Goal: Complete application form: Complete application form

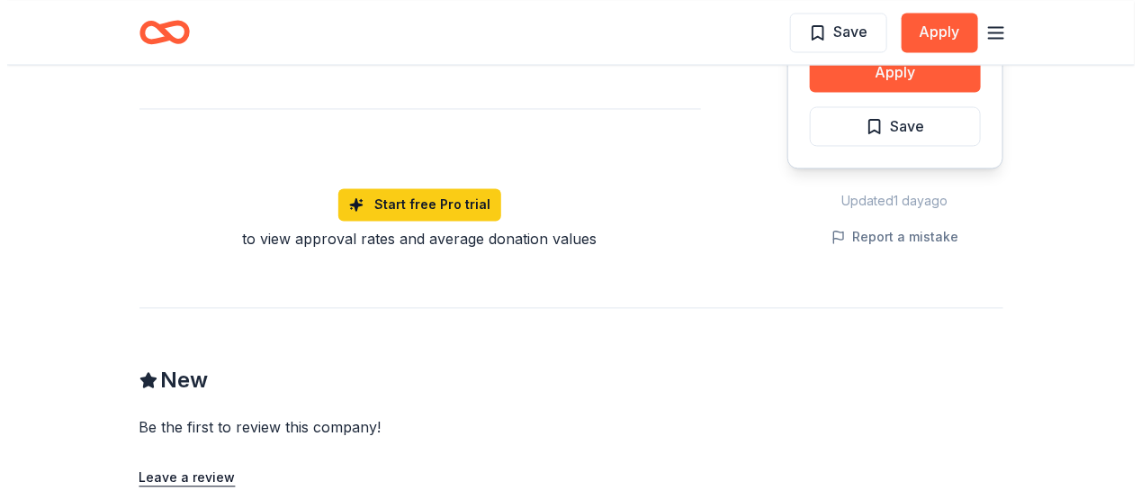
scroll to position [1290, 0]
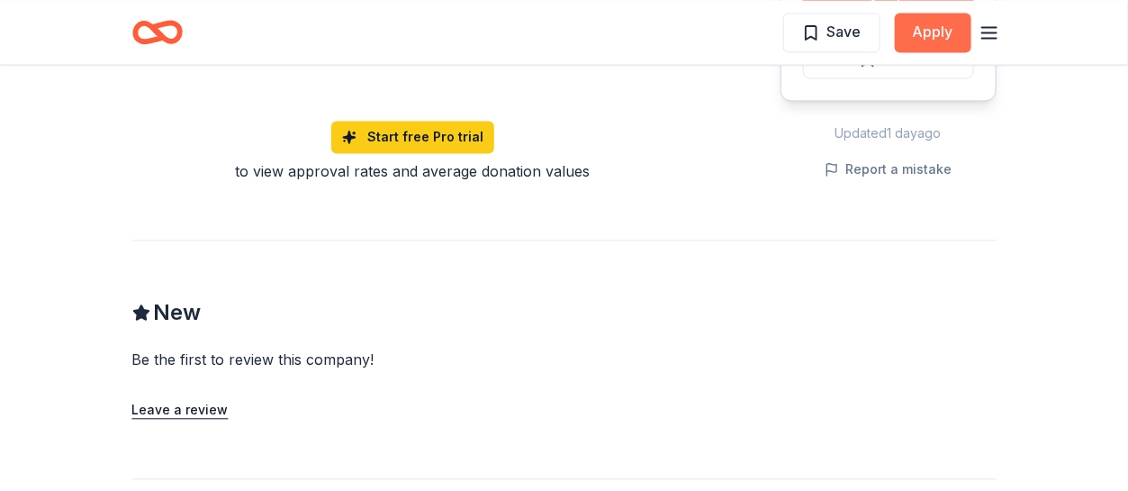
click at [936, 22] on button "Apply" at bounding box center [933, 33] width 77 height 40
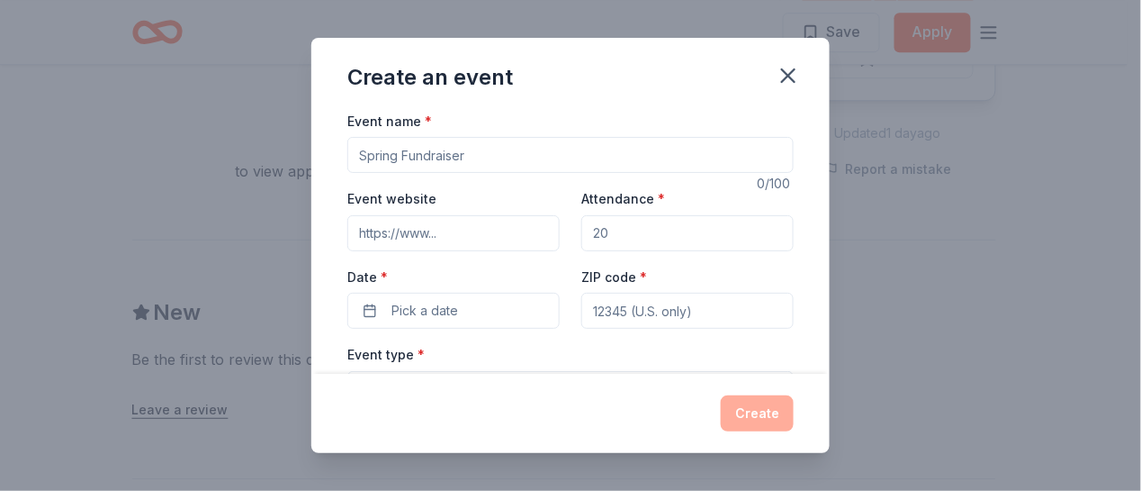
click at [572, 162] on input "Event name *" at bounding box center [570, 155] width 446 height 36
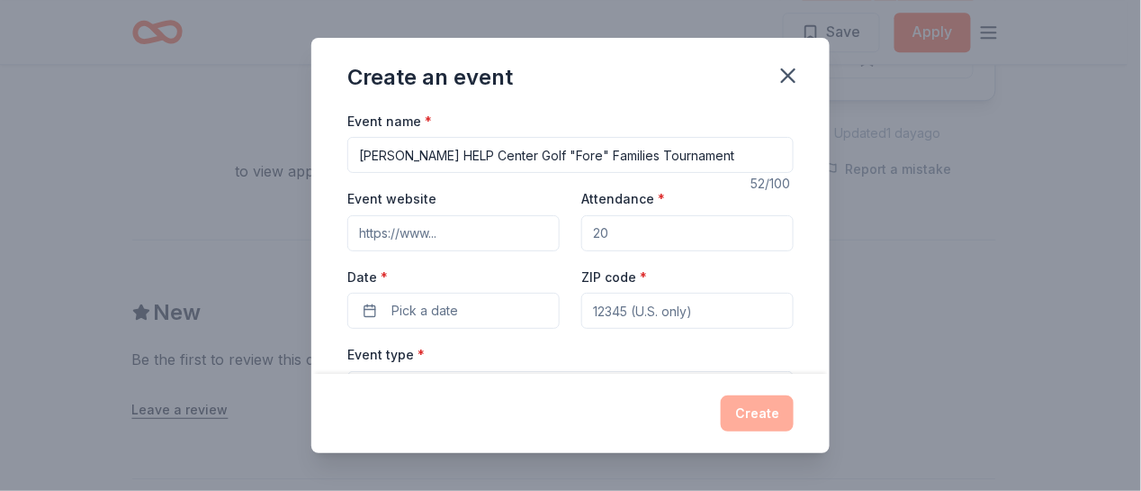
type input "[PERSON_NAME] HELP Center Golf "Fore" Families Tournament"
click at [467, 231] on input "Event website" at bounding box center [453, 233] width 212 height 36
type input "[DOMAIN_NAME]"
click at [611, 226] on input "Attendance *" at bounding box center [687, 233] width 212 height 36
type input "160"
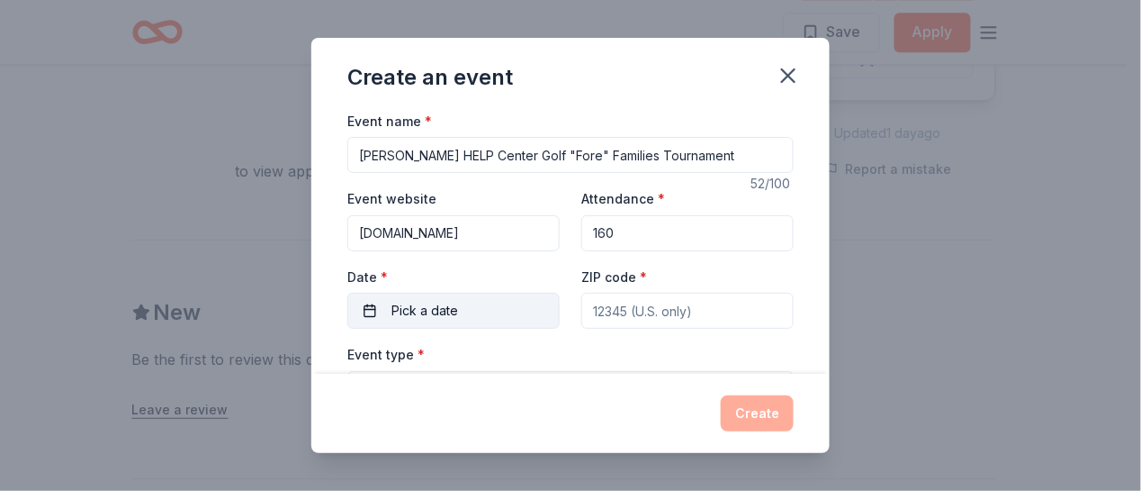
click at [482, 301] on button "Pick a date" at bounding box center [453, 311] width 212 height 36
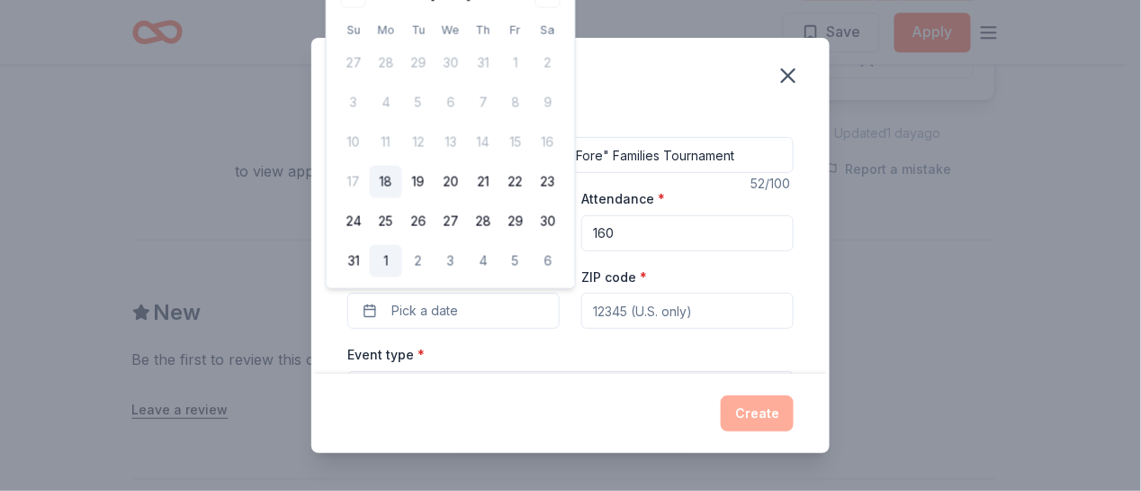
click at [390, 259] on button "1" at bounding box center [386, 261] width 32 height 32
click at [640, 315] on input "ZIP code *" at bounding box center [687, 311] width 212 height 36
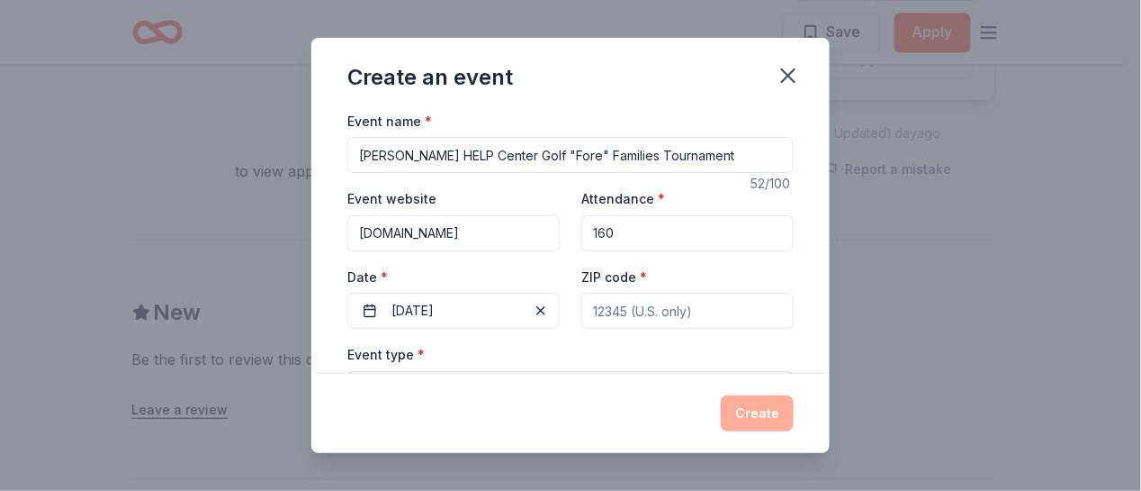
type input "28105"
type input "[STREET_ADDRESS][PERSON_NAME]"
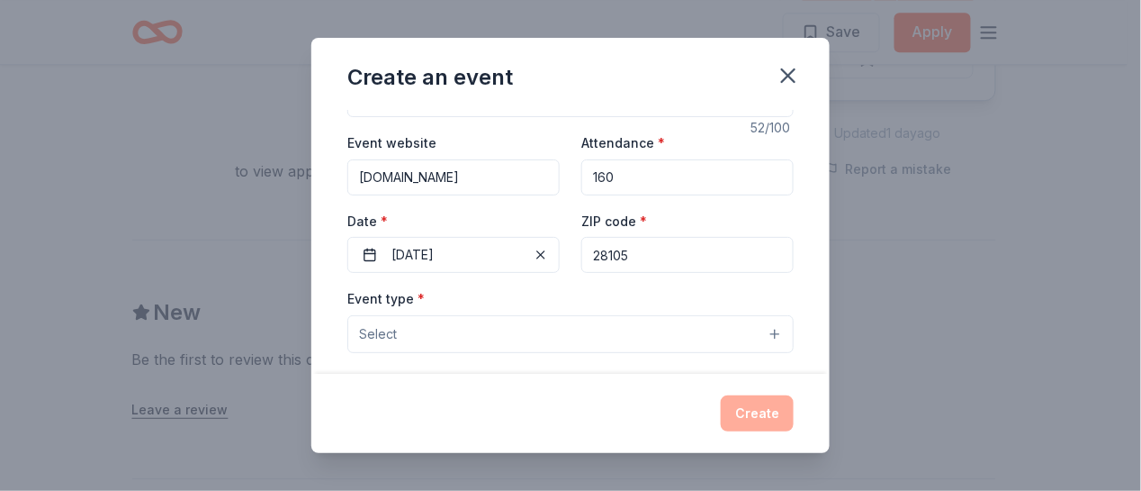
scroll to position [89, 0]
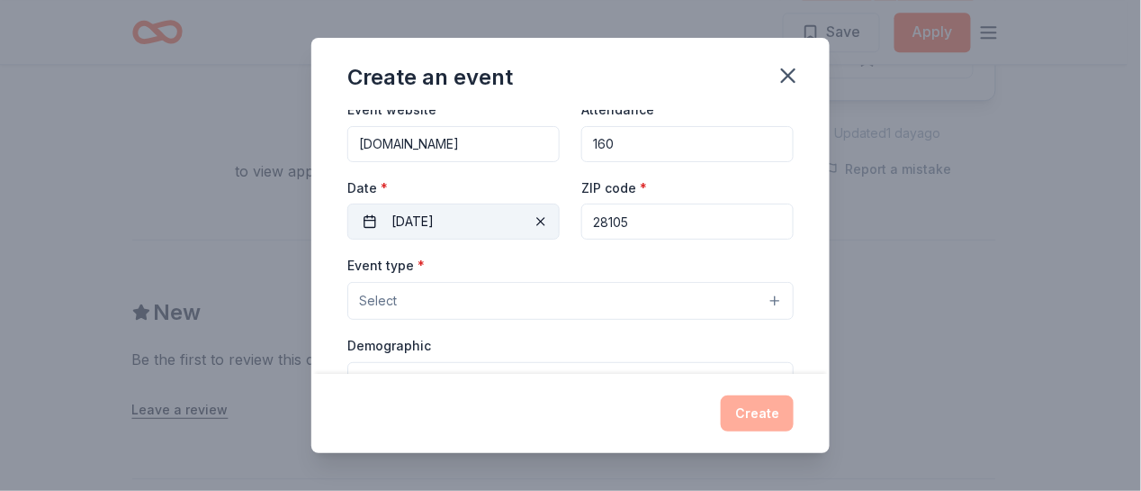
click at [506, 216] on button "[DATE]" at bounding box center [453, 221] width 212 height 36
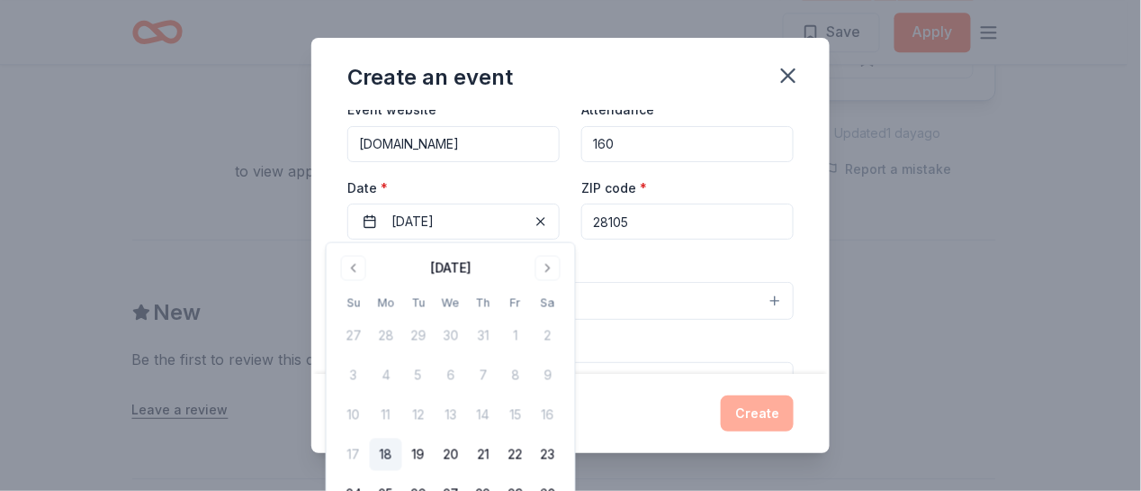
click at [630, 279] on div "Event type * Select" at bounding box center [570, 287] width 446 height 66
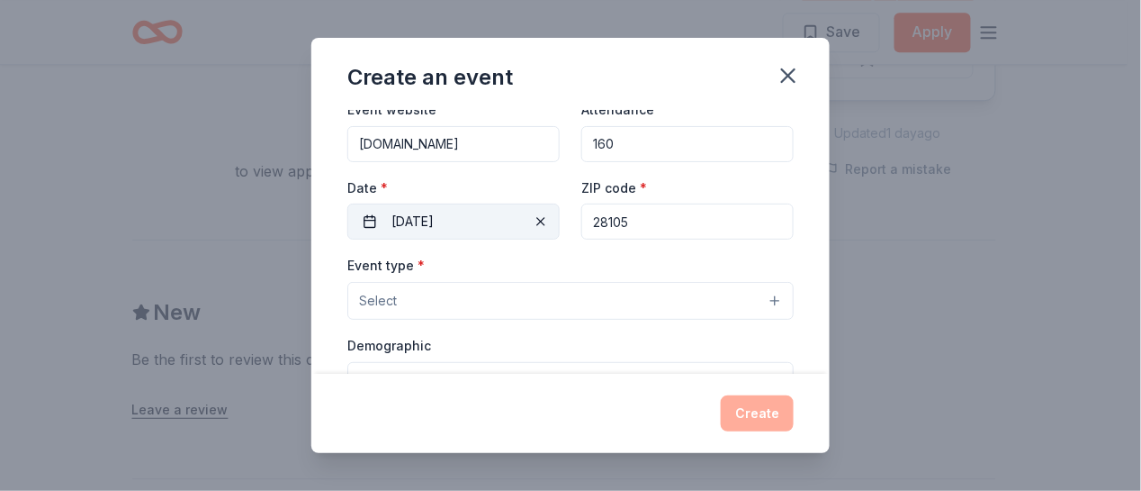
click at [469, 221] on button "[DATE]" at bounding box center [453, 221] width 212 height 36
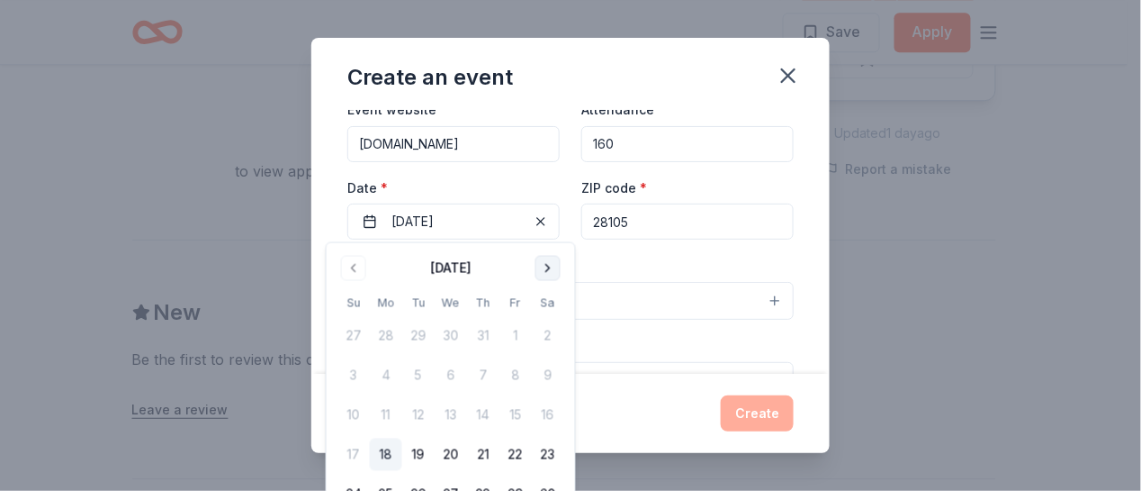
click at [543, 264] on button "Go to next month" at bounding box center [548, 268] width 25 height 25
click at [387, 451] on button "22" at bounding box center [386, 454] width 32 height 32
click at [662, 304] on button "Select" at bounding box center [570, 301] width 446 height 38
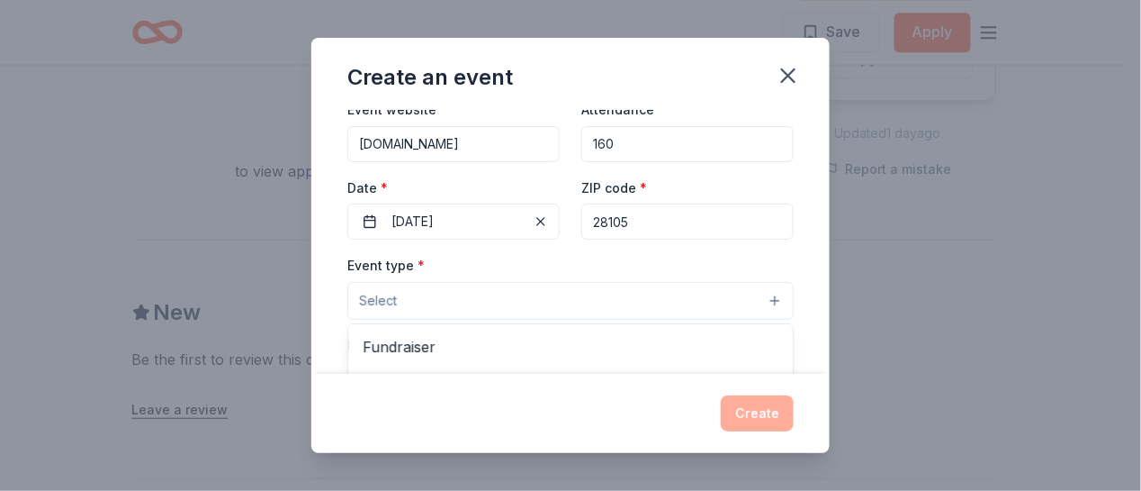
click at [529, 305] on button "Select" at bounding box center [570, 301] width 446 height 38
click at [514, 295] on button "Select" at bounding box center [570, 301] width 446 height 38
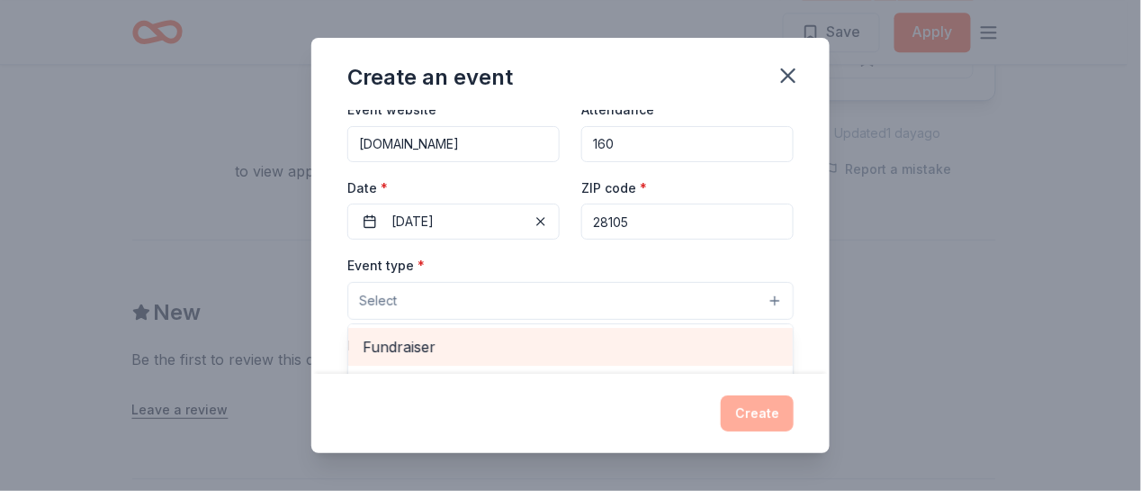
click at [457, 348] on span "Fundraiser" at bounding box center [571, 346] width 416 height 23
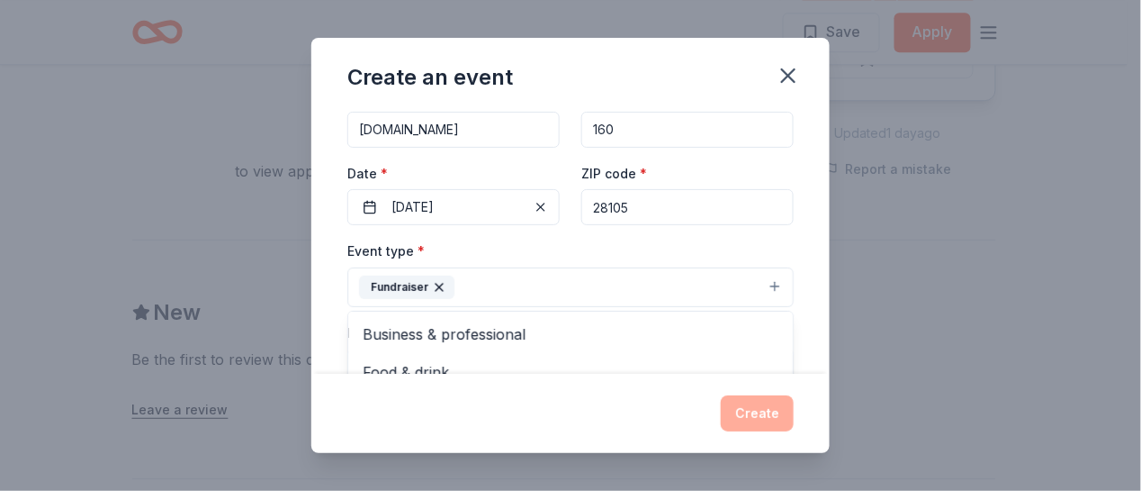
scroll to position [218, 0]
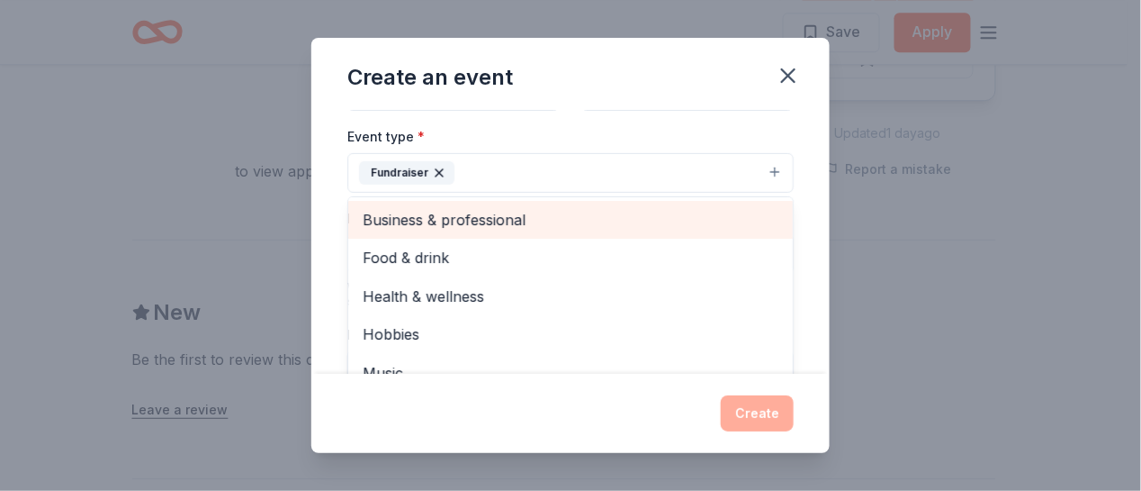
click at [467, 225] on span "Business & professional" at bounding box center [571, 219] width 416 height 23
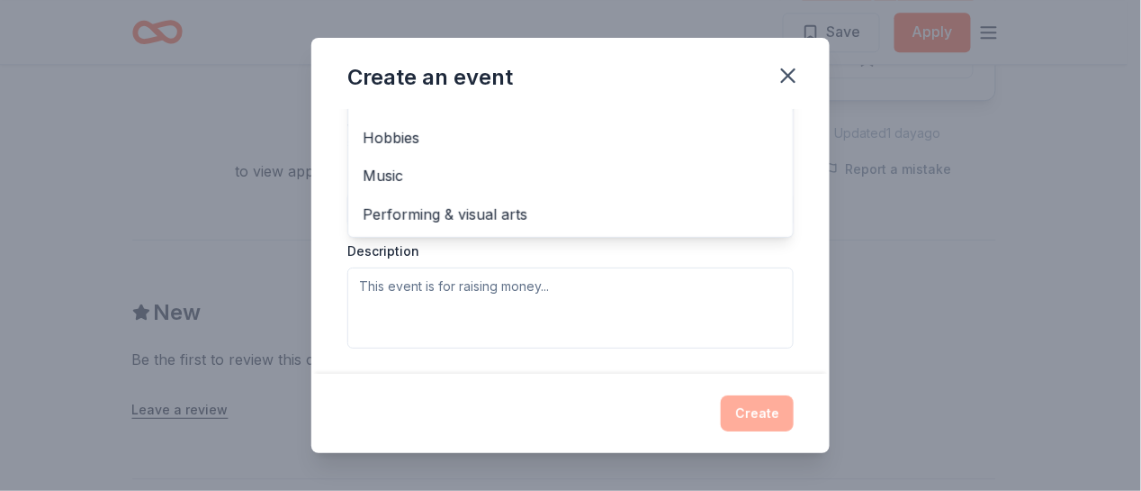
scroll to position [416, 0]
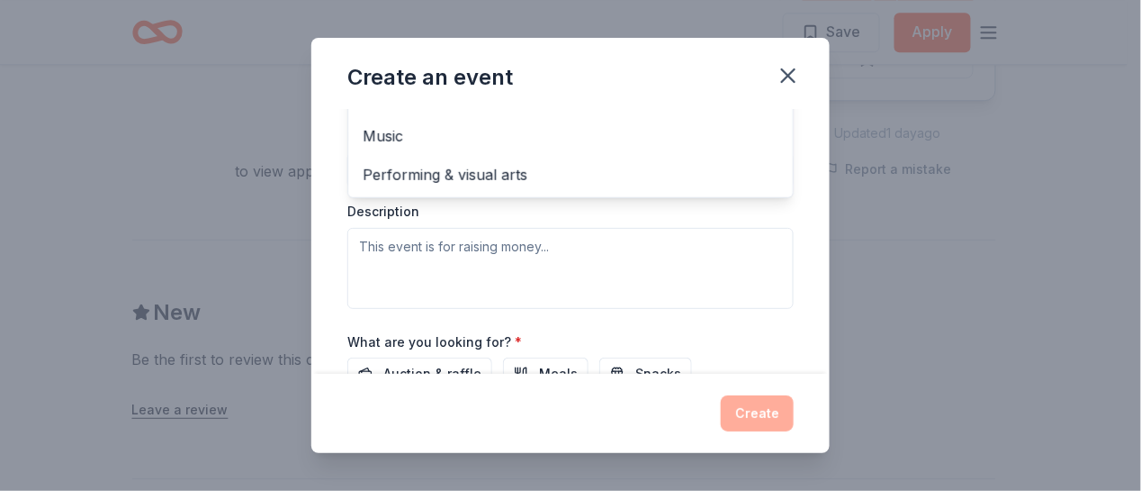
click at [511, 242] on div "Event type * Fundraiser Business & professional Food & drink Health & wellness …" at bounding box center [570, 117] width 446 height 381
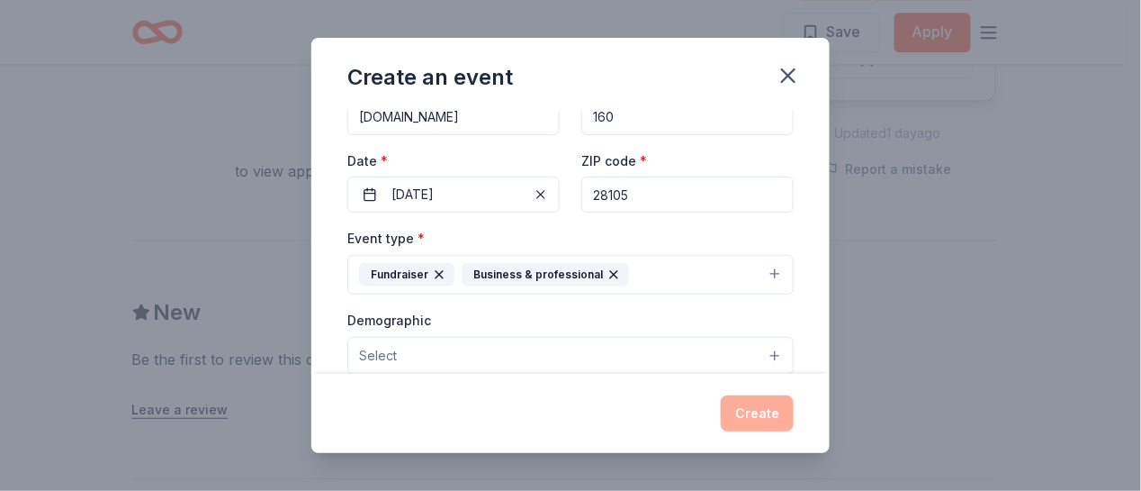
scroll to position [176, 0]
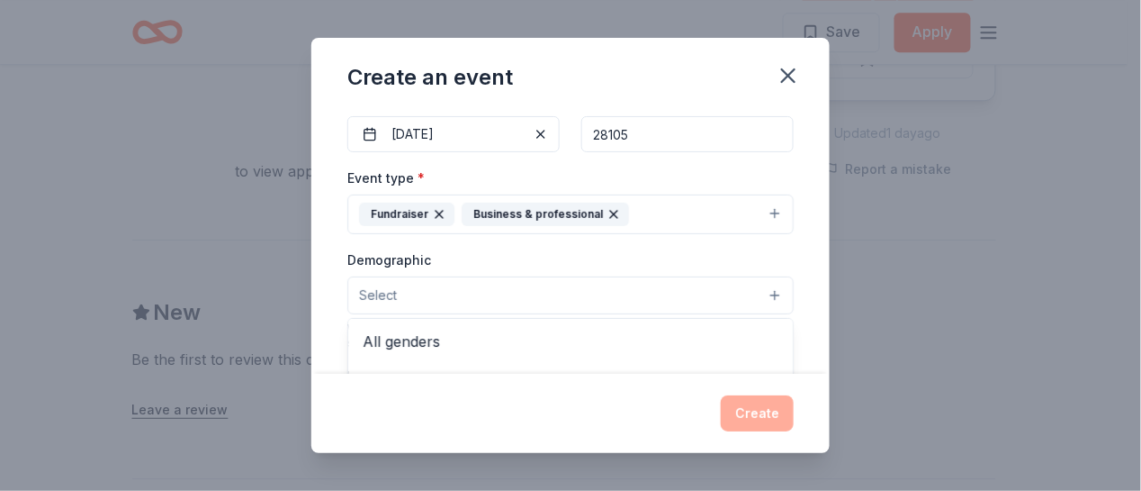
click at [761, 293] on button "Select" at bounding box center [570, 295] width 446 height 38
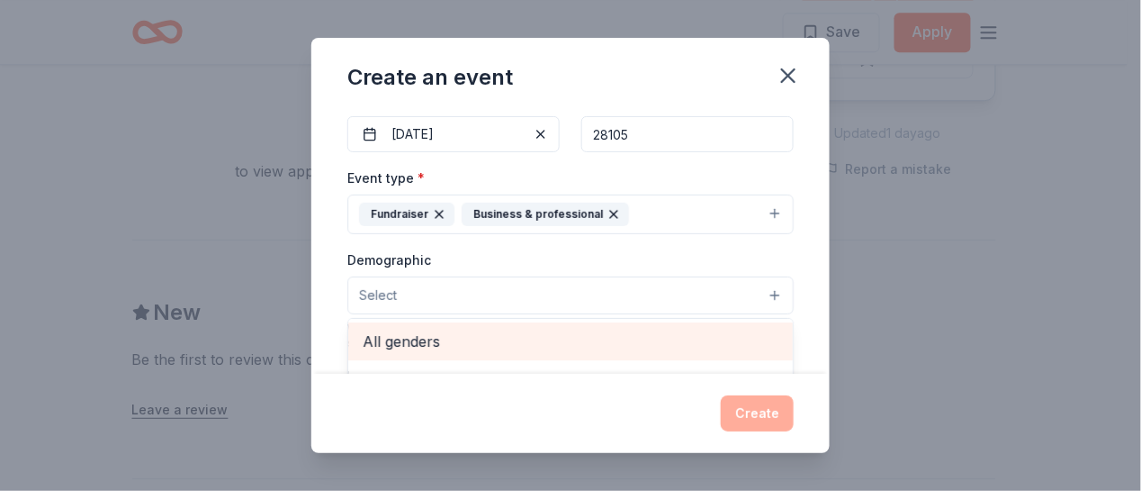
click at [401, 338] on span "All genders" at bounding box center [571, 340] width 416 height 23
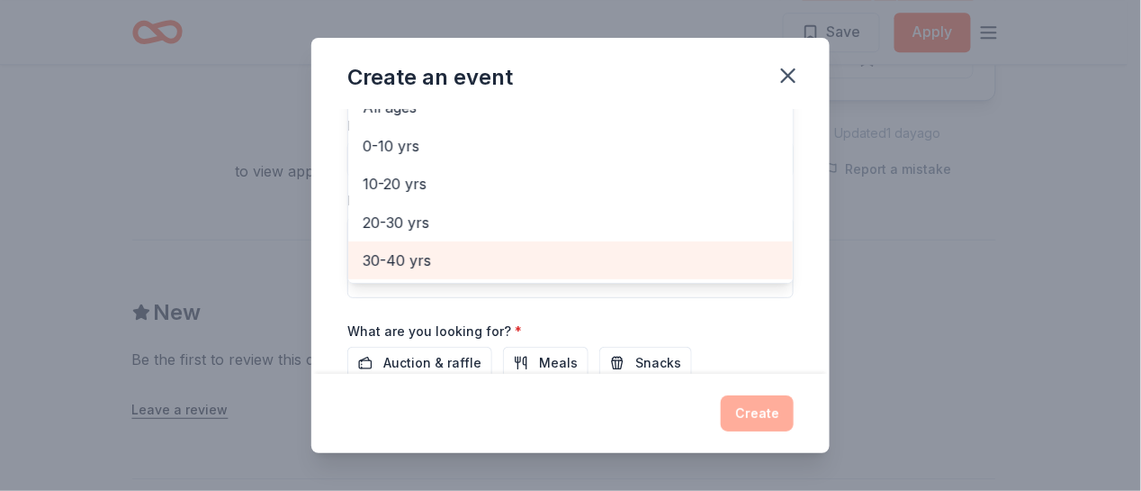
scroll to position [89, 0]
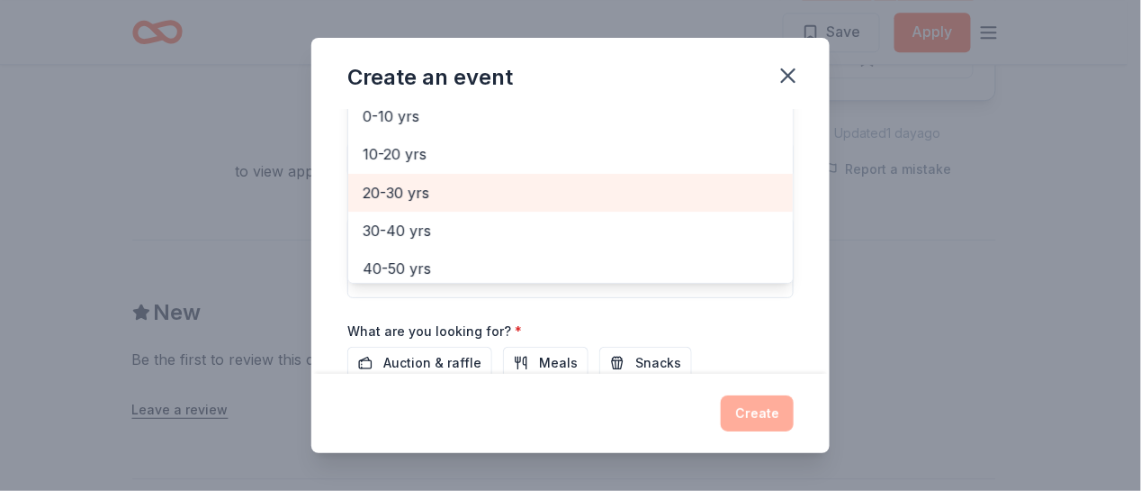
click at [388, 185] on span "20-30 yrs" at bounding box center [571, 192] width 416 height 23
click at [389, 188] on span "30-40 yrs" at bounding box center [571, 192] width 416 height 23
click at [389, 188] on span "40-50 yrs" at bounding box center [571, 192] width 416 height 23
click at [389, 188] on span "50-60 yrs" at bounding box center [571, 192] width 416 height 23
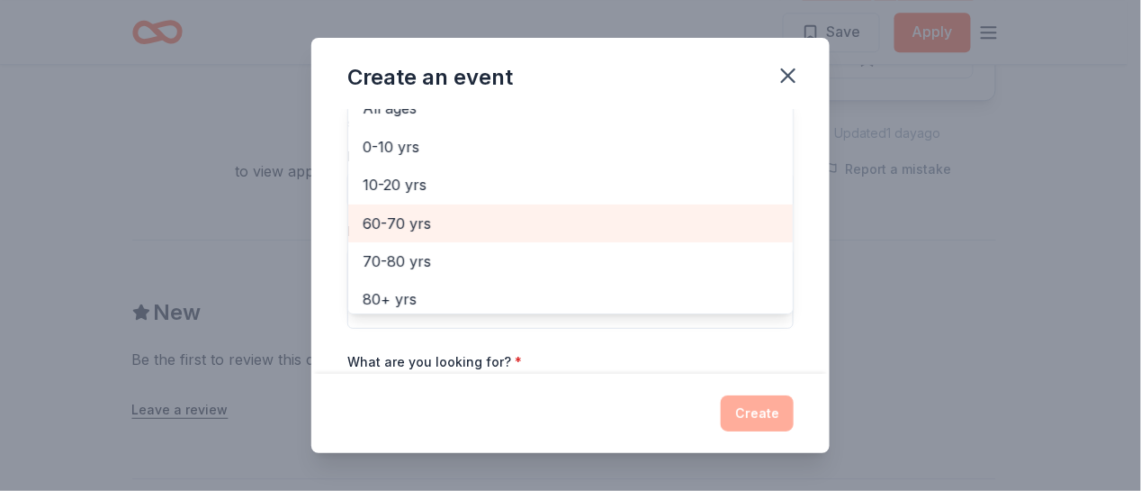
scroll to position [458, 0]
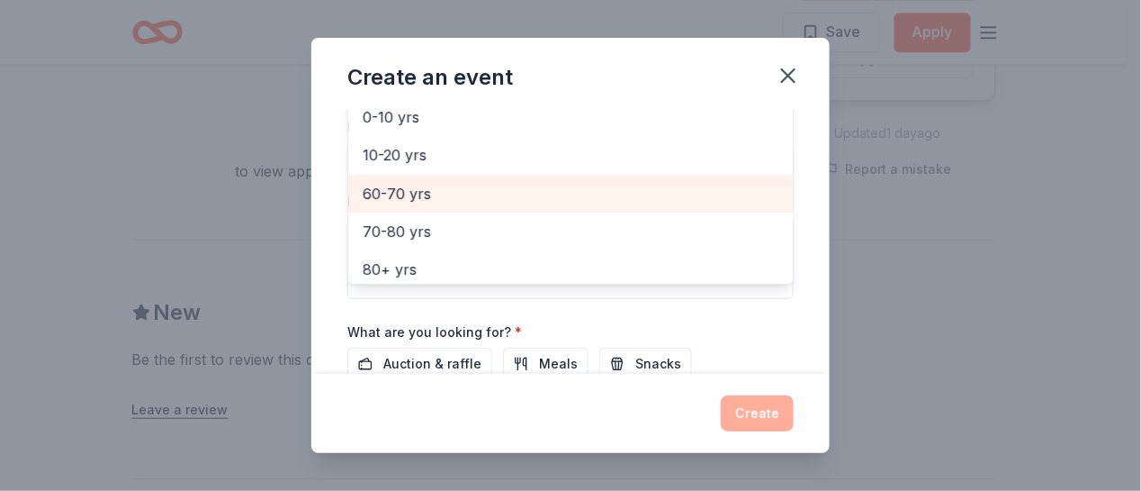
click at [389, 188] on span "60-70 yrs" at bounding box center [571, 193] width 416 height 23
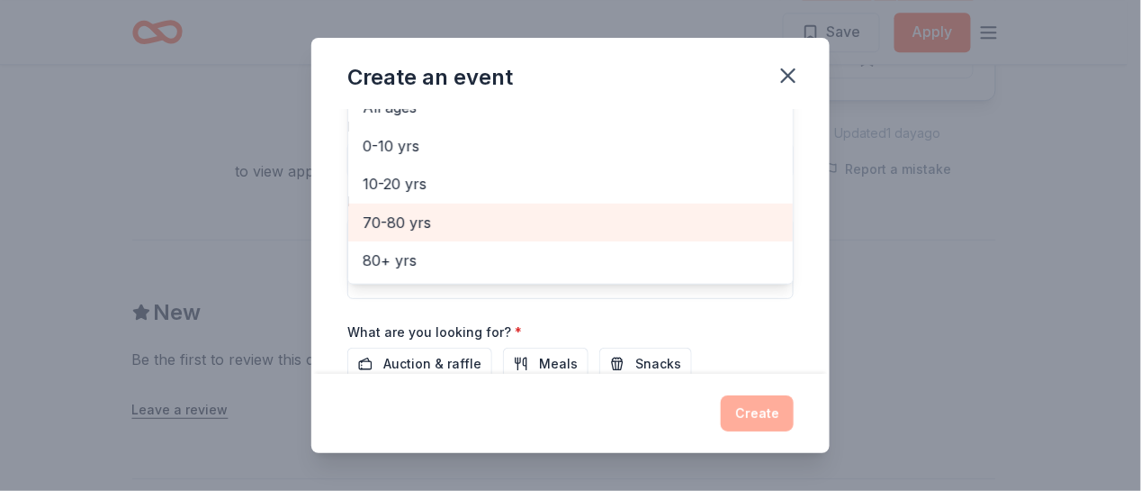
scroll to position [489, 0]
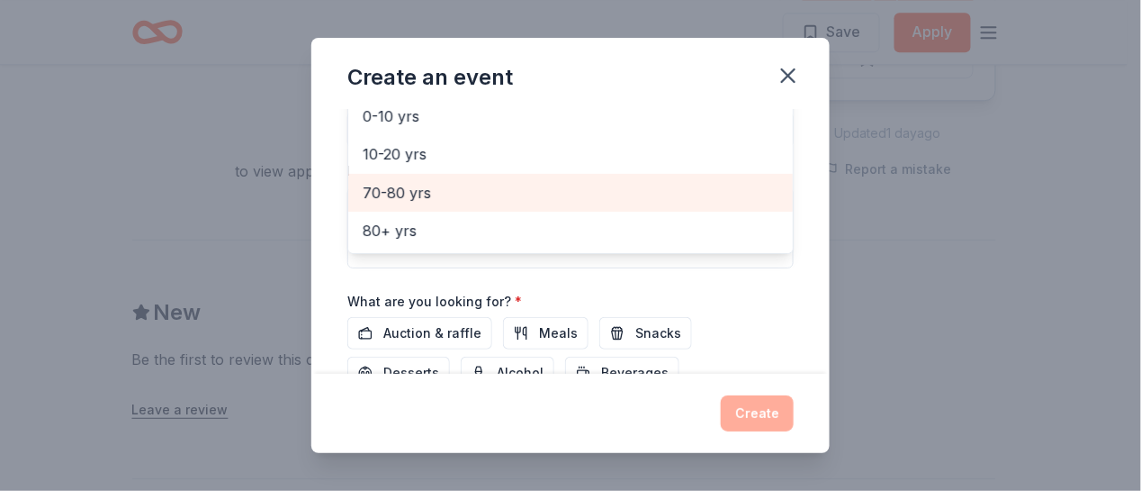
click at [389, 188] on span "70-80 yrs" at bounding box center [571, 192] width 416 height 23
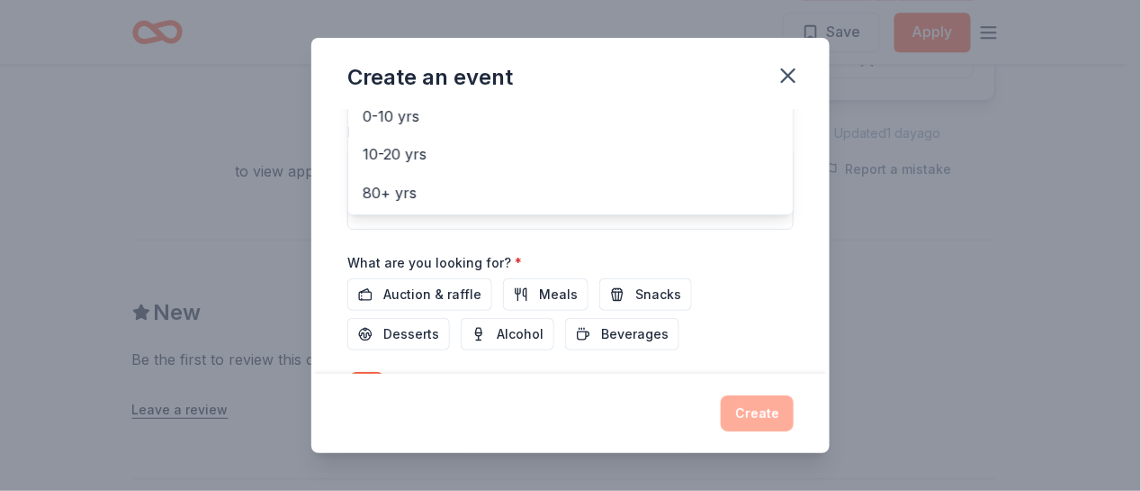
click at [454, 282] on div "Event name * [PERSON_NAME] HELP Center Golf "Fore" Families Tournament 52 /100 …" at bounding box center [570, 15] width 446 height 866
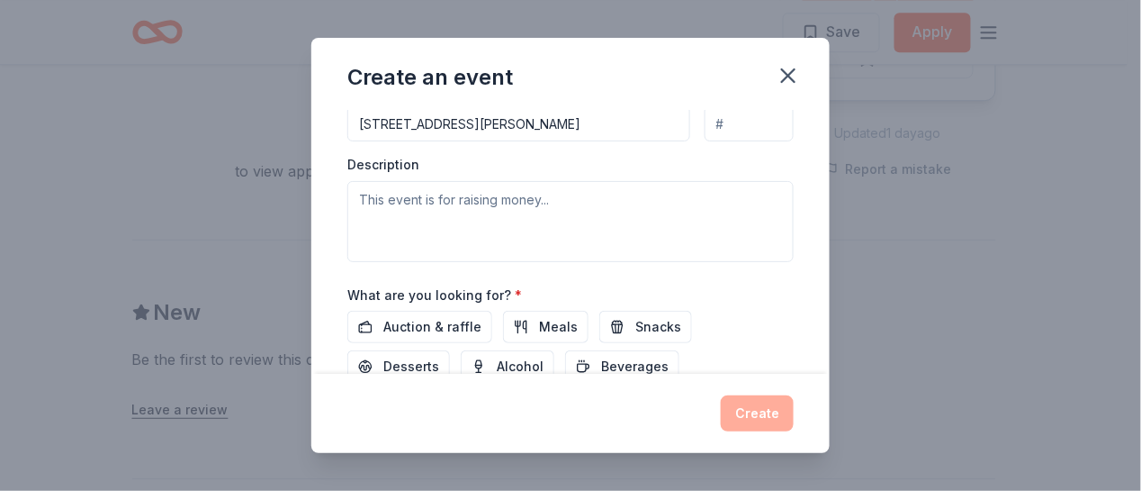
scroll to position [511, 0]
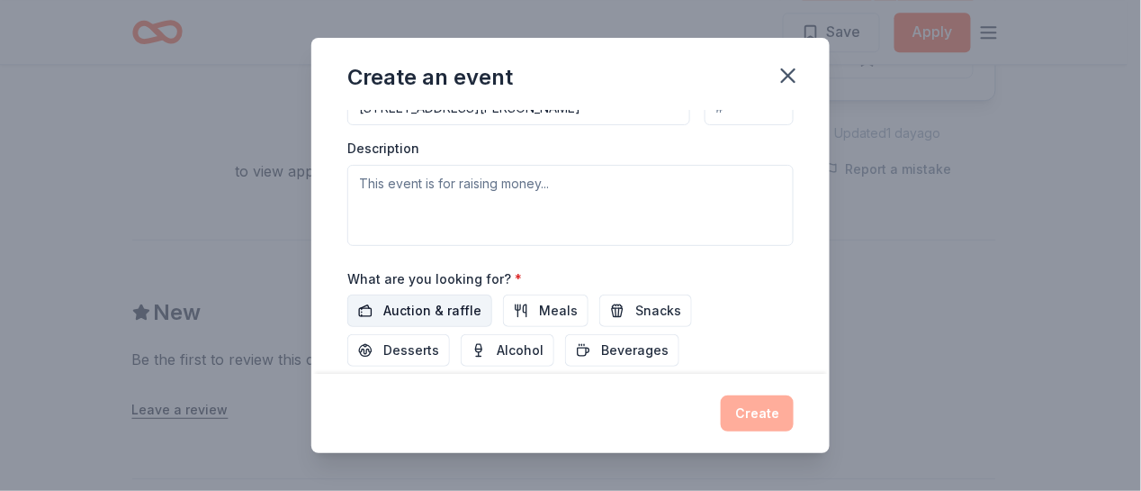
click at [416, 302] on span "Auction & raffle" at bounding box center [432, 311] width 98 height 22
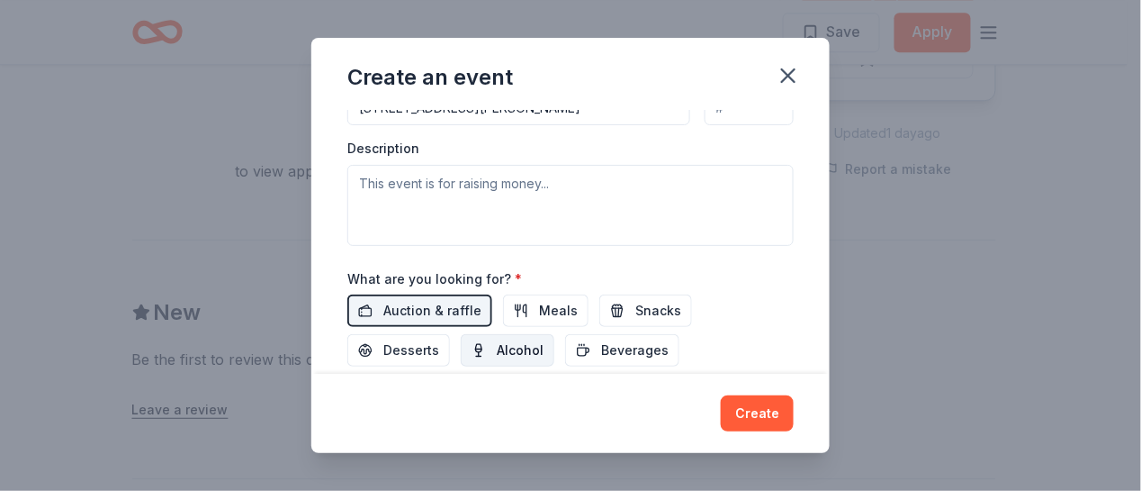
click at [517, 343] on span "Alcohol" at bounding box center [520, 350] width 47 height 22
click at [539, 307] on span "Meals" at bounding box center [558, 311] width 39 height 22
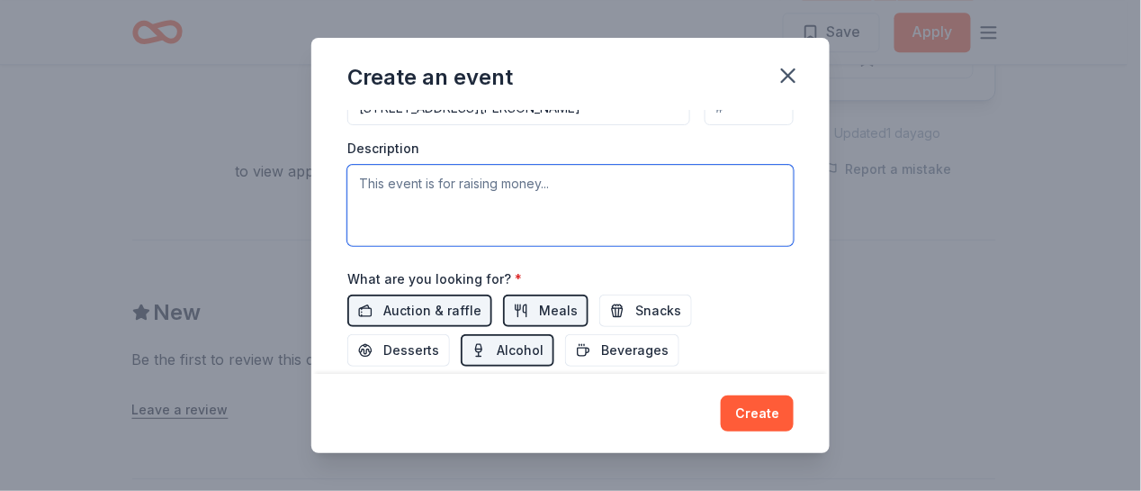
click at [379, 180] on textarea at bounding box center [570, 205] width 446 height 81
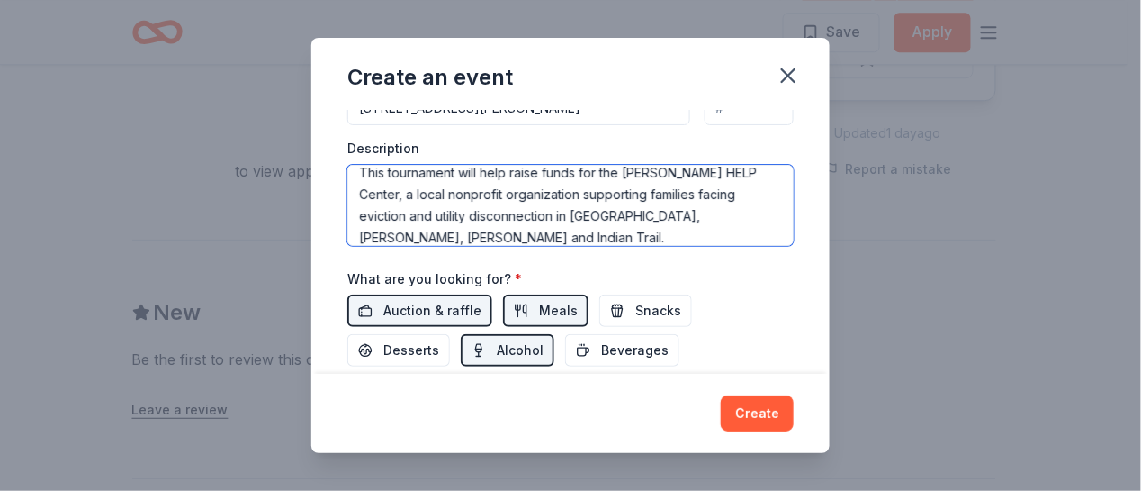
scroll to position [21, 0]
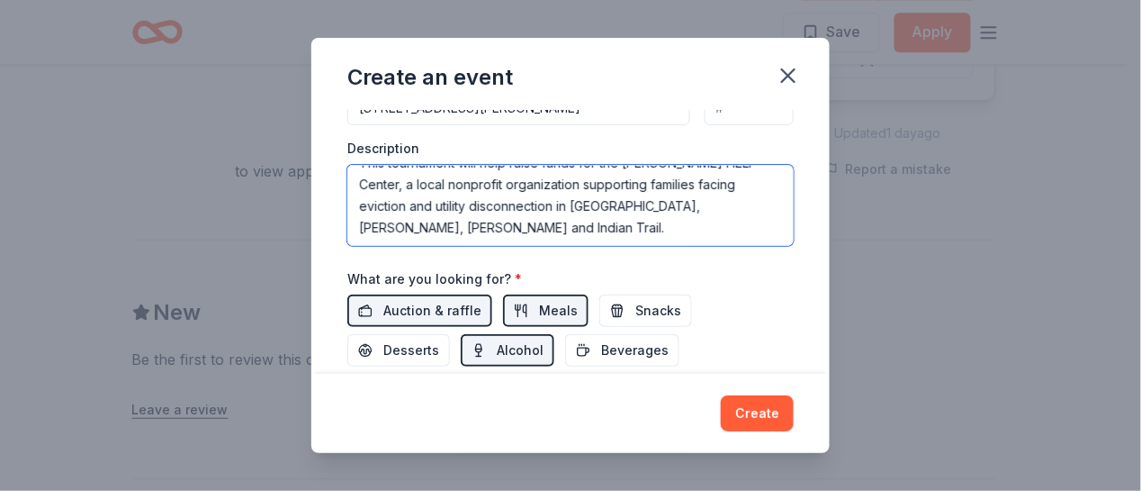
type textarea "This tournament will help raise funds for the [PERSON_NAME] HELP Center, a loca…"
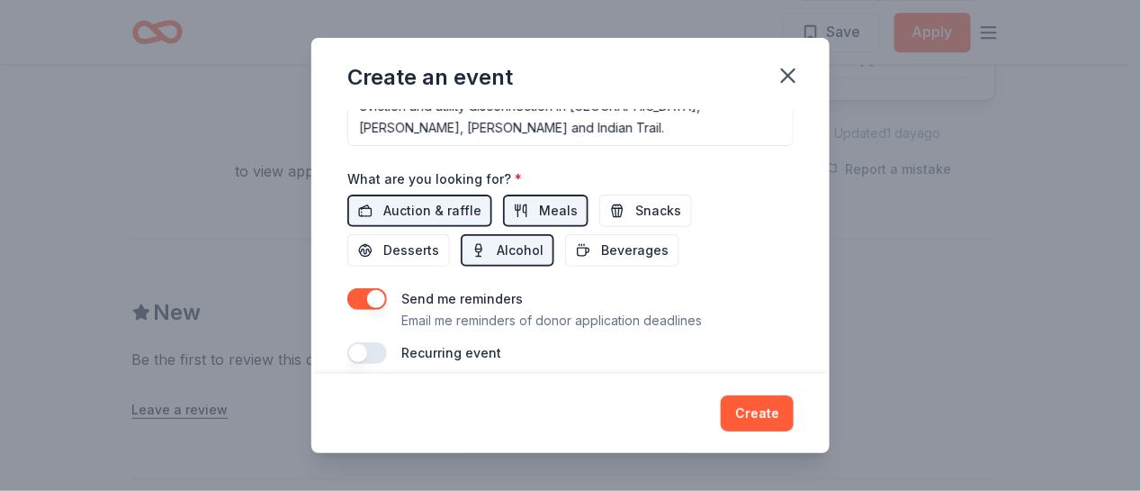
scroll to position [623, 0]
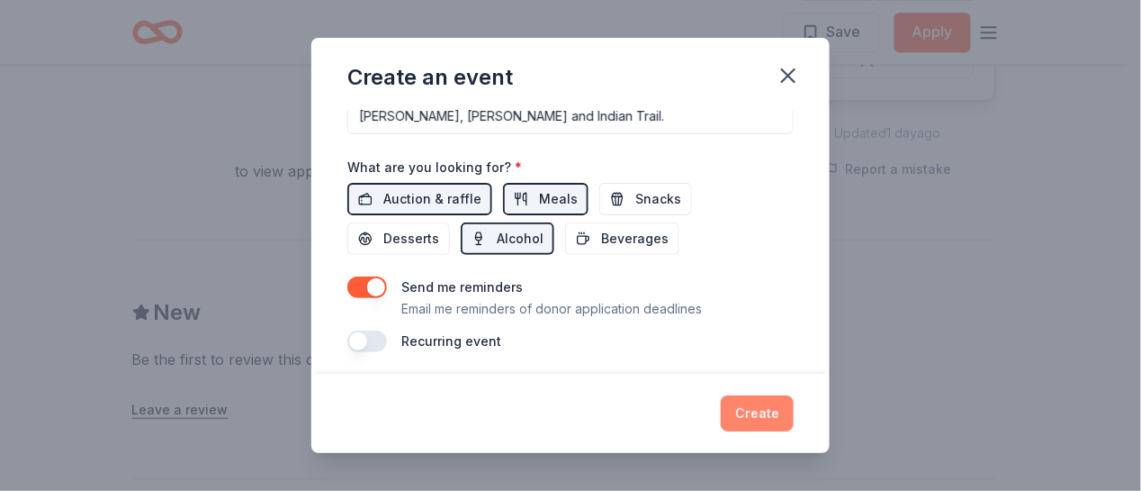
click at [777, 408] on button "Create" at bounding box center [757, 413] width 73 height 36
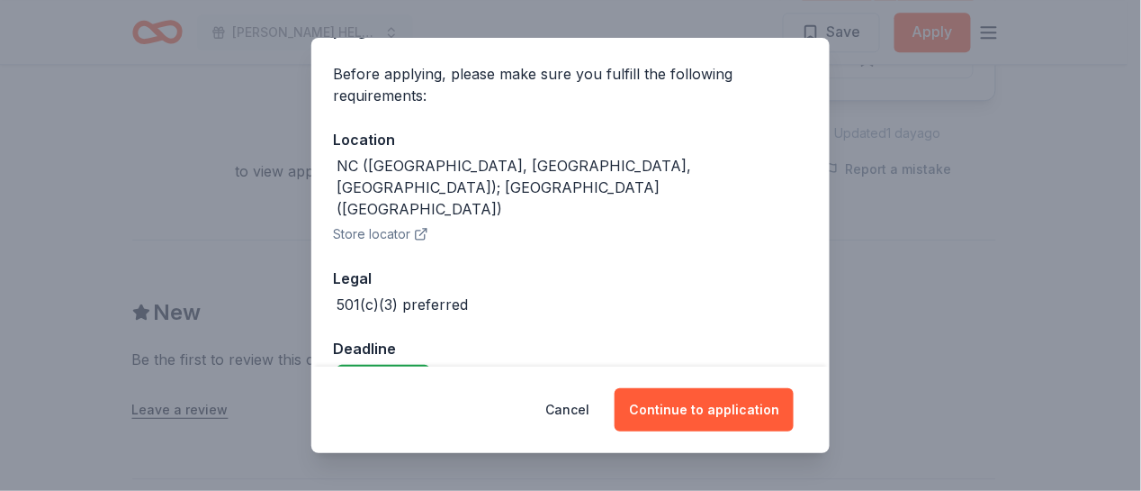
scroll to position [127, 0]
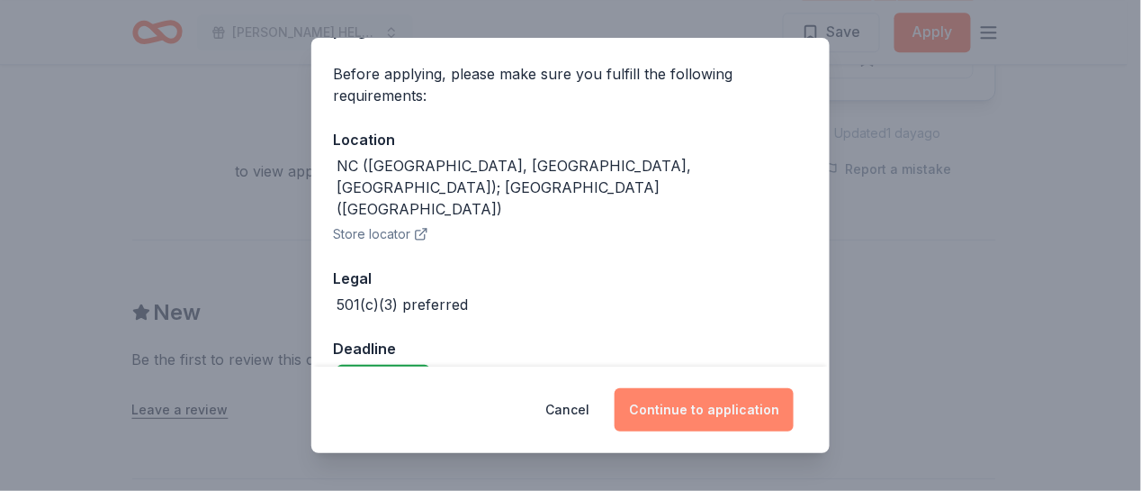
click at [762, 402] on button "Continue to application" at bounding box center [704, 409] width 179 height 43
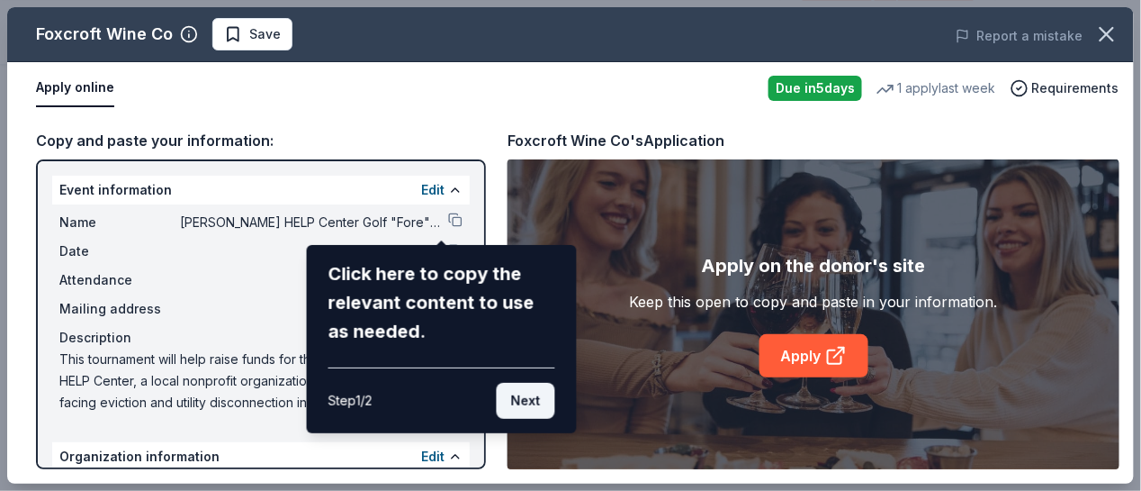
click at [529, 402] on button "Next" at bounding box center [526, 401] width 59 height 36
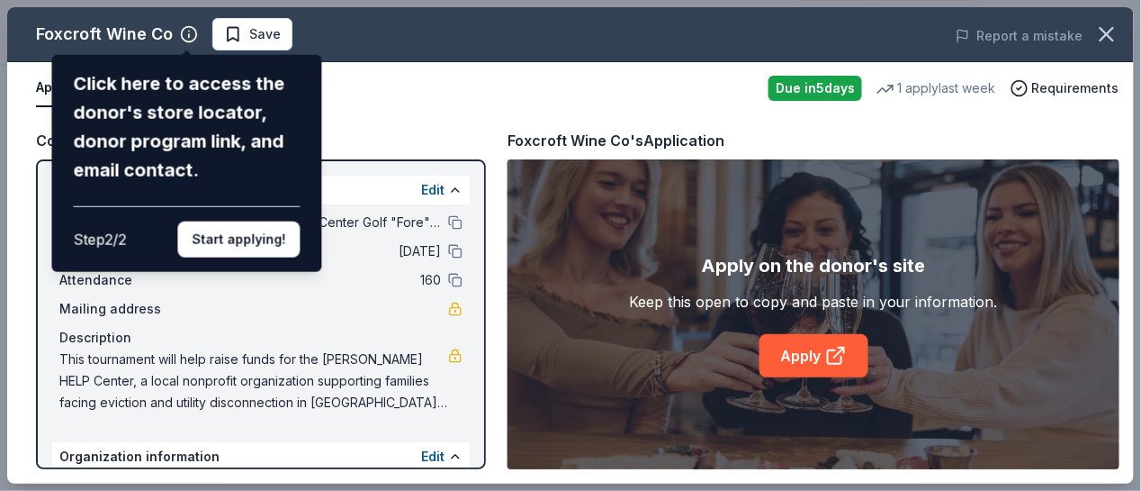
click at [806, 359] on div "Foxcroft Wine Co Click here to access the donor's store locator, donor program …" at bounding box center [570, 245] width 1127 height 476
click at [266, 245] on button "Start applying!" at bounding box center [239, 239] width 122 height 36
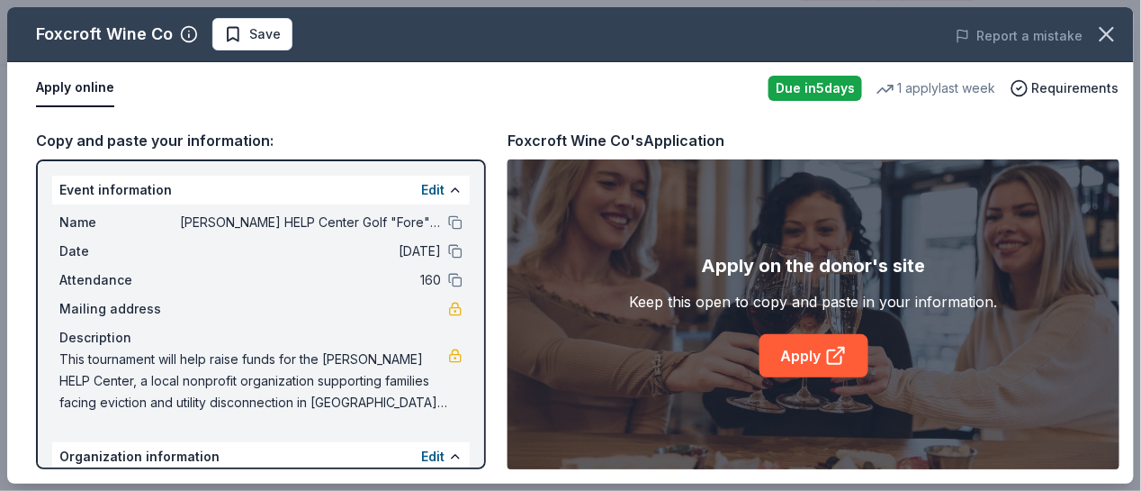
click at [807, 366] on div "Foxcroft Wine Co Save Report a mistake Apply online Due [DATE] 1 apply last wee…" at bounding box center [570, 245] width 1127 height 476
click at [795, 354] on link "Apply" at bounding box center [814, 355] width 109 height 43
